Goal: Transaction & Acquisition: Obtain resource

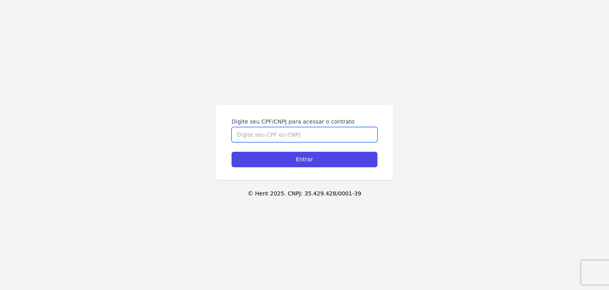
click at [274, 135] on input "Digite seu CPF/CNPJ para acessar o contrato" at bounding box center [305, 134] width 146 height 15
paste input "260.839.718-29"
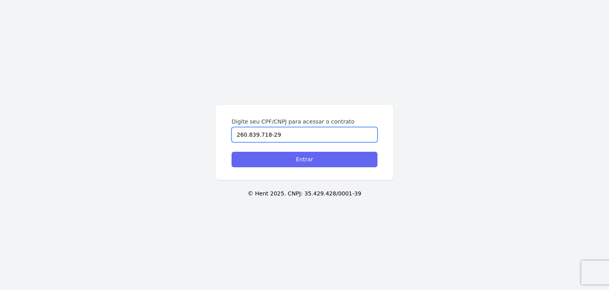
type input "260.839.718-29"
click at [292, 157] on input "Entrar" at bounding box center [305, 159] width 146 height 15
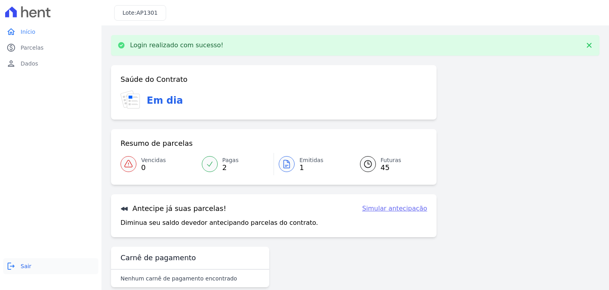
click at [29, 267] on span "Sair" at bounding box center [26, 266] width 11 height 8
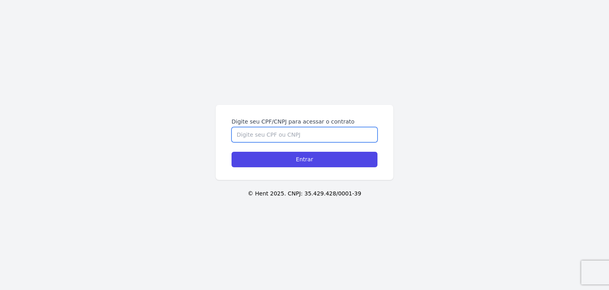
click at [325, 138] on input "Digite seu CPF/CNPJ para acessar o contrato" at bounding box center [305, 134] width 146 height 15
paste input "260.839.718-29"
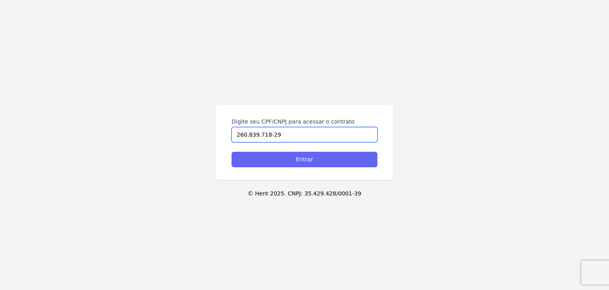
type input "260.839.718-29"
click at [321, 158] on input "Entrar" at bounding box center [305, 159] width 146 height 15
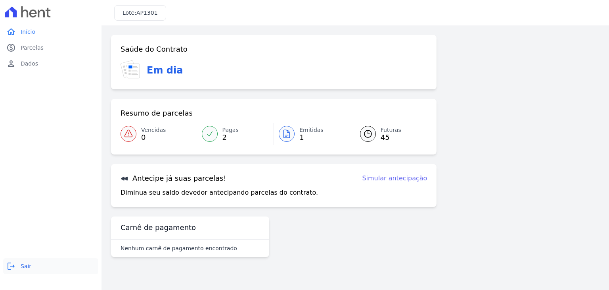
click at [17, 262] on link "logout Sair" at bounding box center [50, 266] width 95 height 16
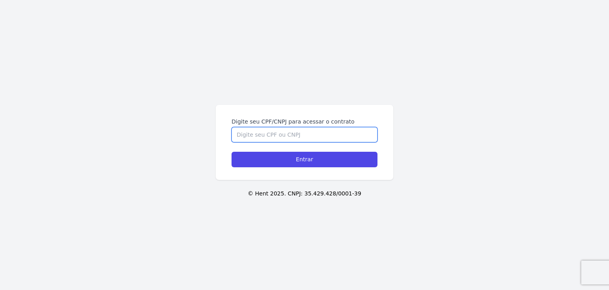
click at [306, 135] on input "Digite seu CPF/CNPJ para acessar o contrato" at bounding box center [305, 134] width 146 height 15
click at [325, 134] on input "Digite seu CPF/CNPJ para acessar o contrato" at bounding box center [305, 134] width 146 height 15
paste input "https://app.hent.com.br/public/sessions/login?realtor_id=d509741f-0a14-467f-9e6…"
type input "https://app.hent.com.br/public/sessions/login?realtor_id=d509741f-0a14-467f-9e6…"
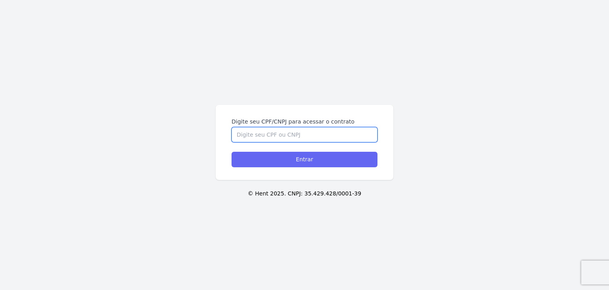
paste input "260.839.718-29"
type input "260.839.718-29"
click at [281, 161] on input "Entrar" at bounding box center [305, 159] width 146 height 15
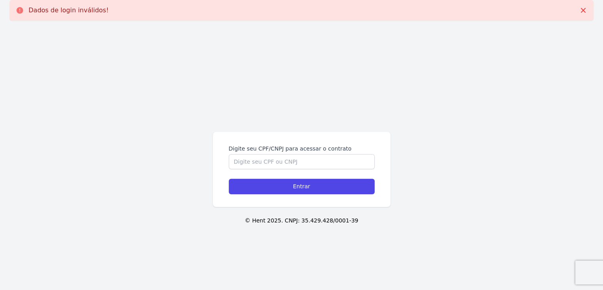
click at [289, 152] on label "Digite seu CPF/CNPJ para acessar o contrato" at bounding box center [302, 148] width 146 height 8
click at [289, 154] on input "Digite seu CPF/CNPJ para acessar o contrato" at bounding box center [302, 161] width 146 height 15
click at [288, 160] on input "Digite seu CPF/CNPJ para acessar o contrato" at bounding box center [302, 161] width 146 height 15
paste input "260.839.718-29"
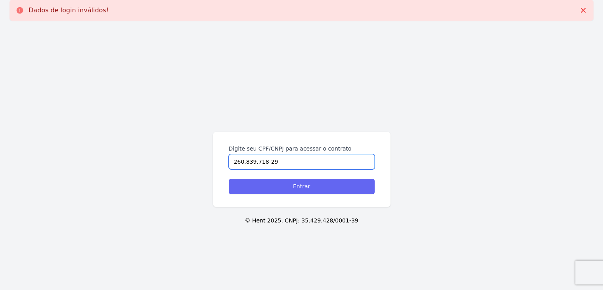
type input "260.839.718-29"
click at [296, 186] on input "Entrar" at bounding box center [302, 186] width 146 height 15
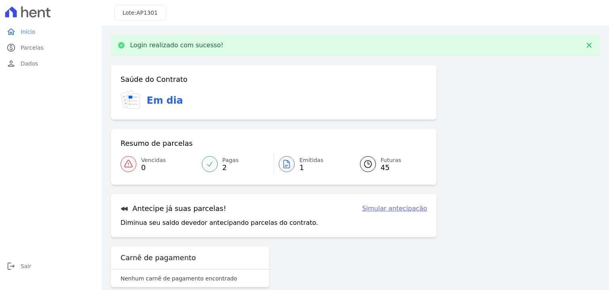
click at [308, 158] on span "Emitidas" at bounding box center [311, 160] width 24 height 8
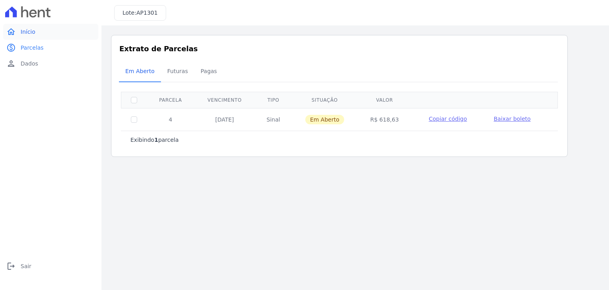
click at [31, 26] on link "home Início" at bounding box center [50, 32] width 95 height 16
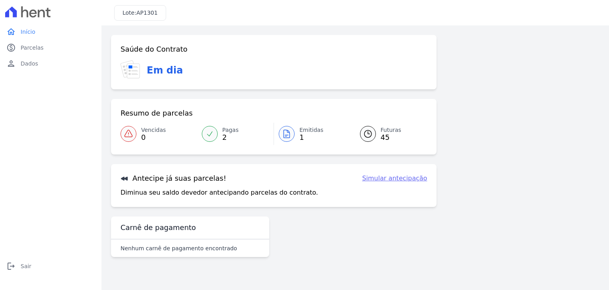
click at [298, 132] on link "Emitidas 1" at bounding box center [312, 134] width 77 height 22
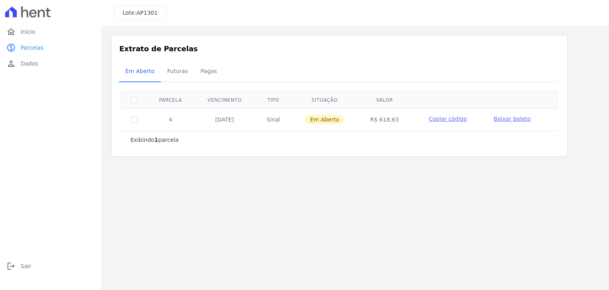
click at [509, 119] on span "Baixar boleto" at bounding box center [512, 118] width 37 height 6
click at [27, 266] on span "Sair" at bounding box center [26, 266] width 11 height 8
